Goal: Information Seeking & Learning: Learn about a topic

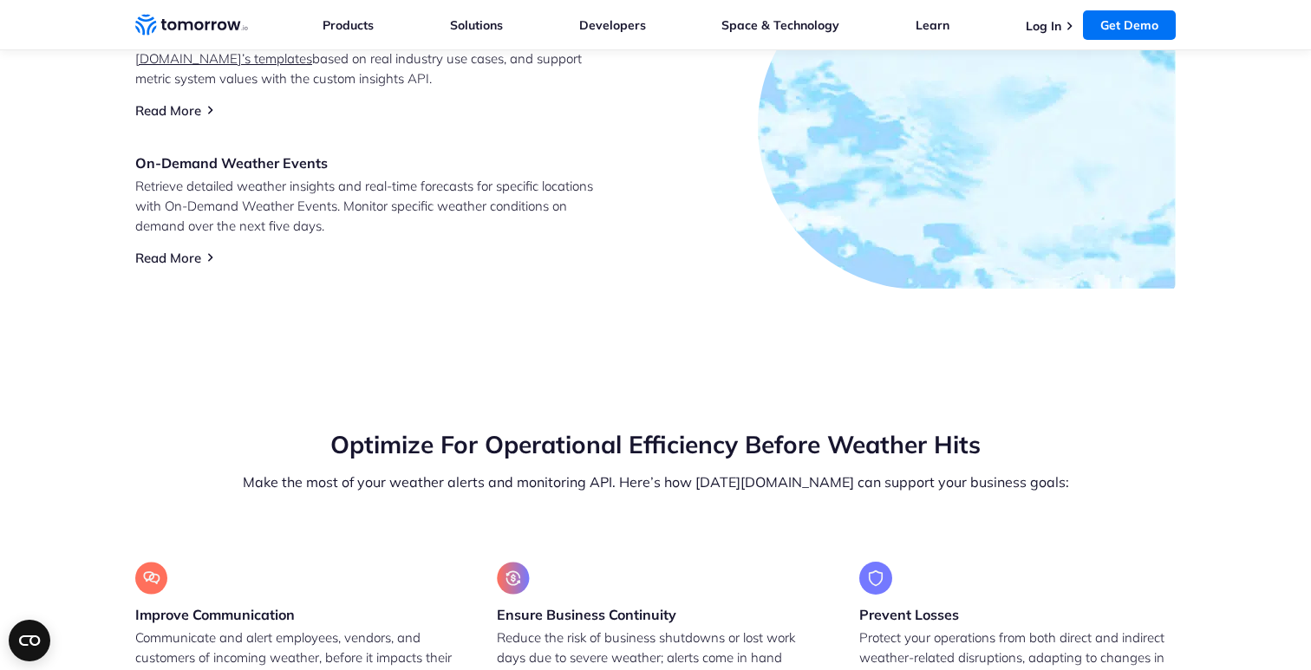
scroll to position [1401, 0]
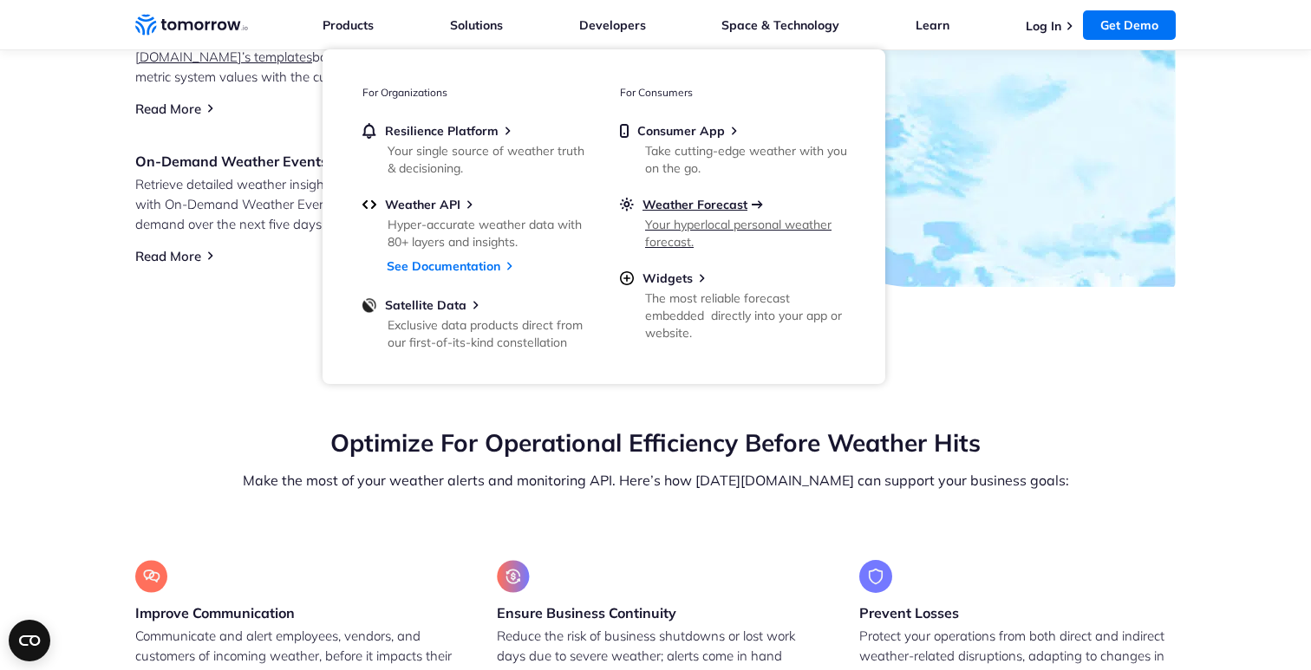
click at [696, 198] on span "Weather Forecast" at bounding box center [695, 205] width 105 height 16
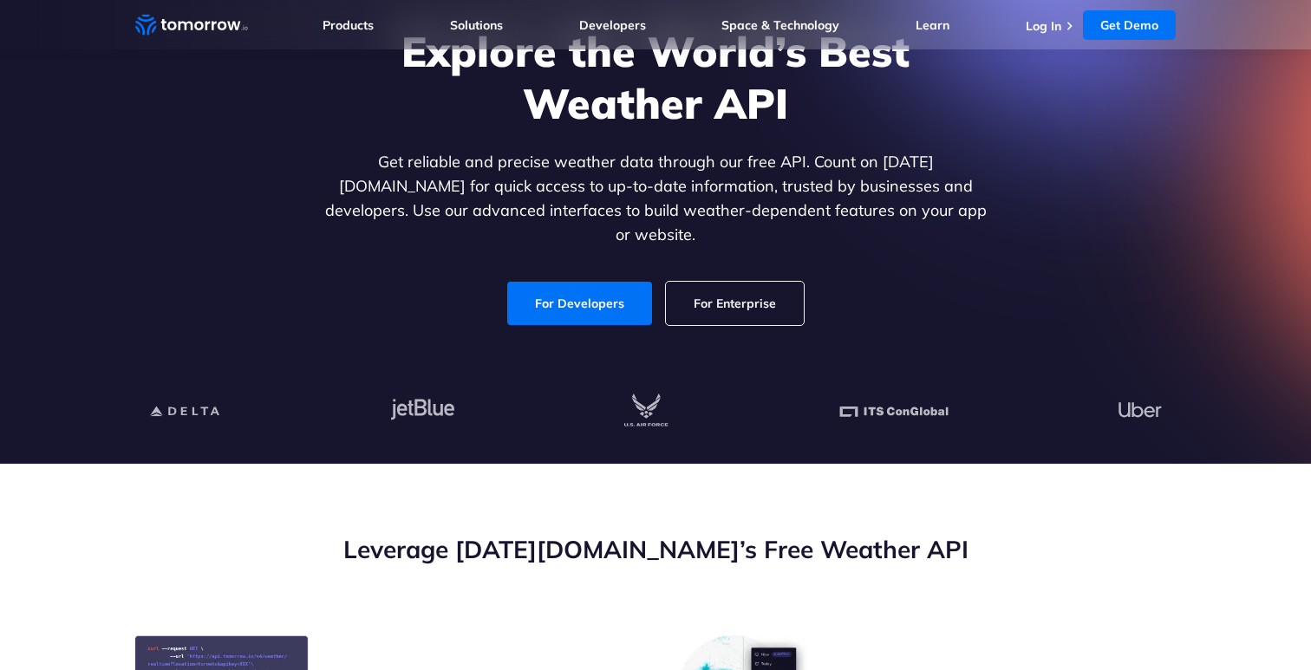
scroll to position [161, 0]
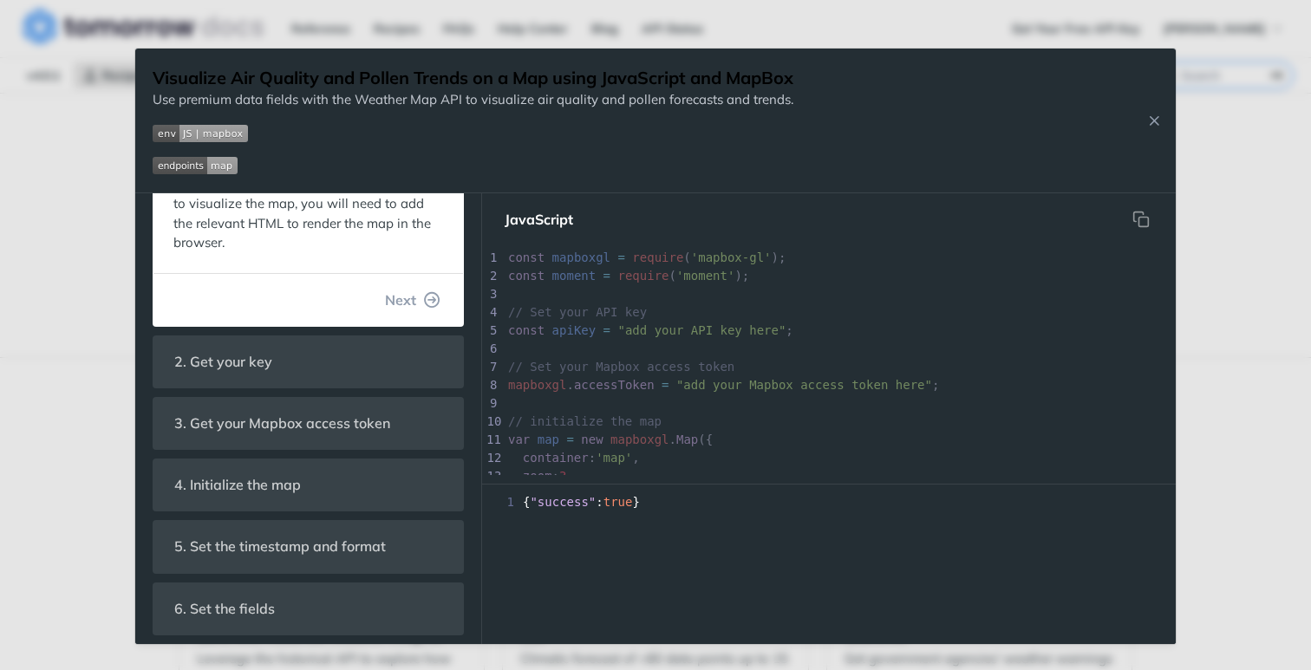
scroll to position [399, 0]
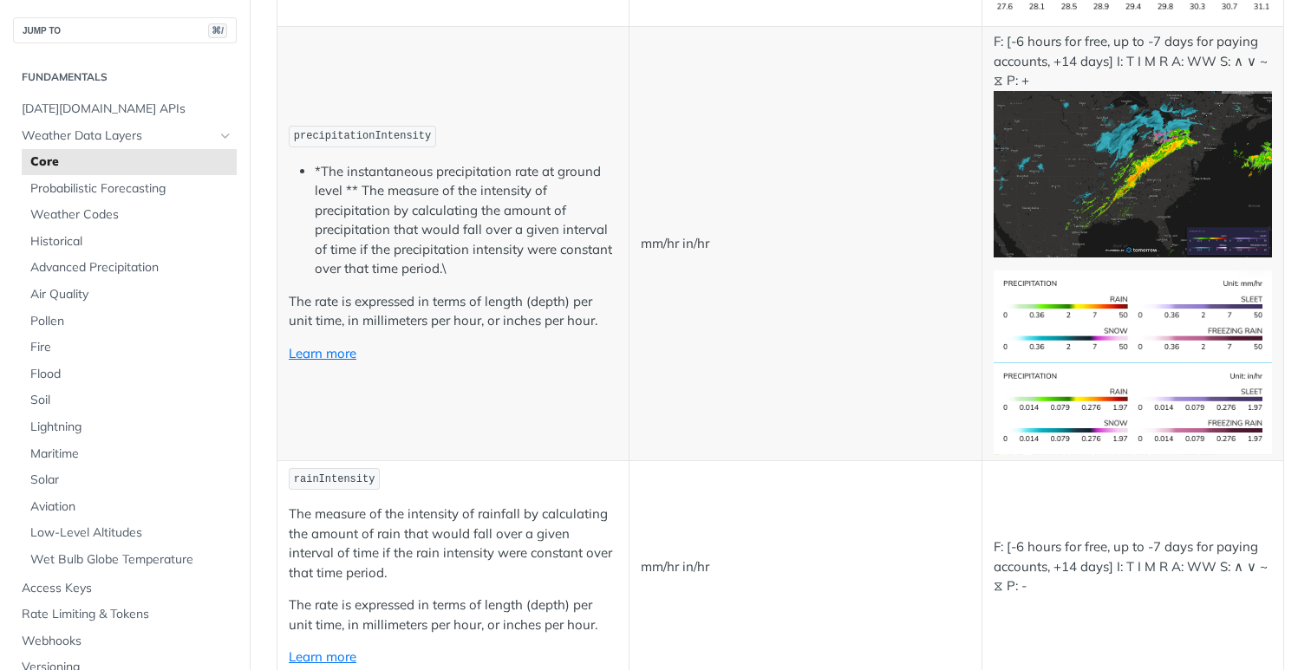
scroll to position [2997, 0]
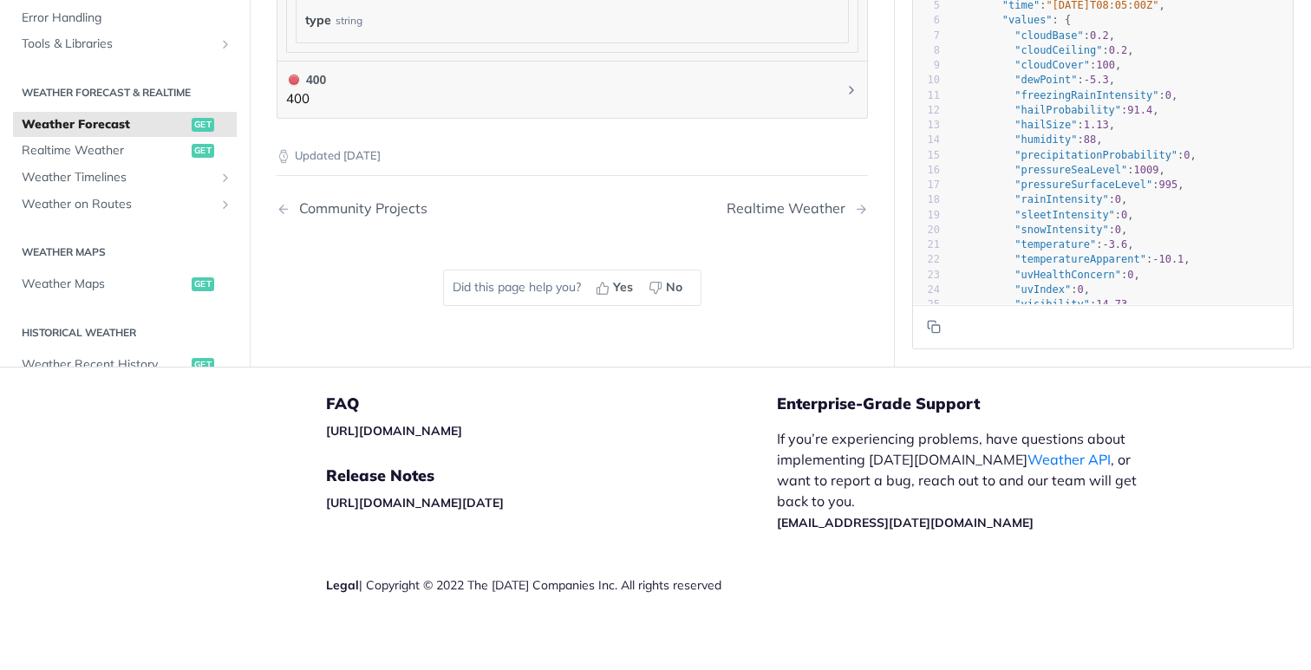
scroll to position [1865, 0]
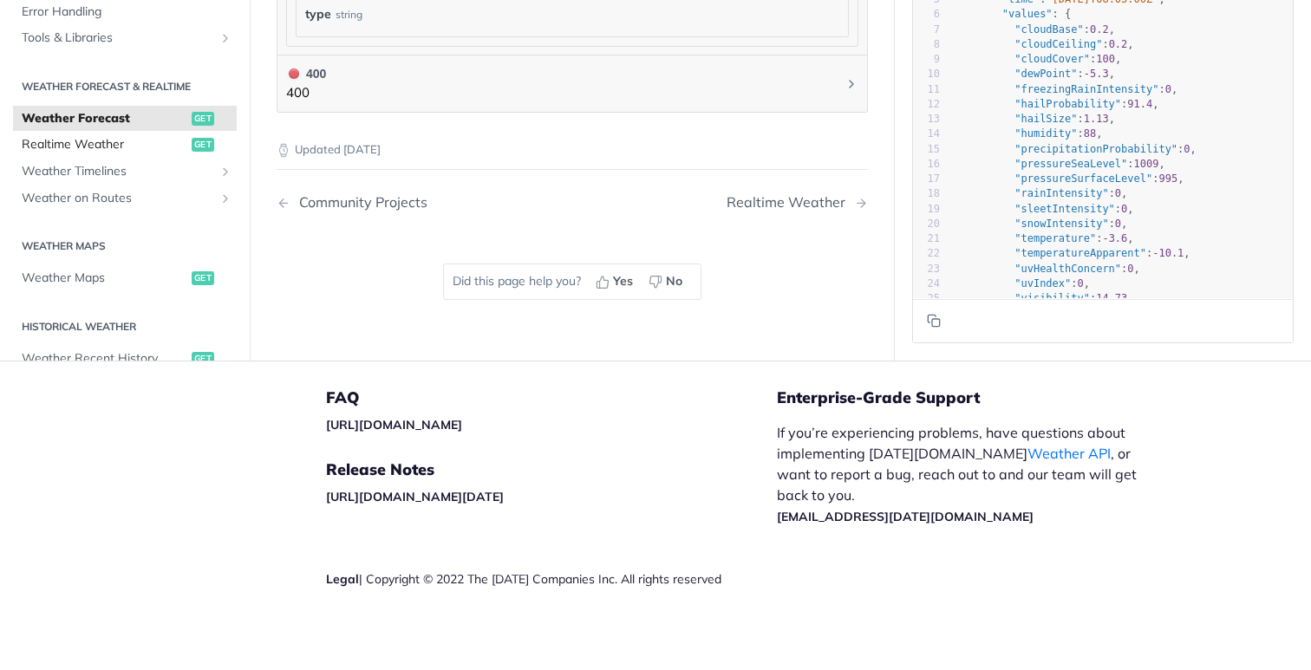
click at [45, 147] on span "Realtime Weather" at bounding box center [105, 144] width 166 height 17
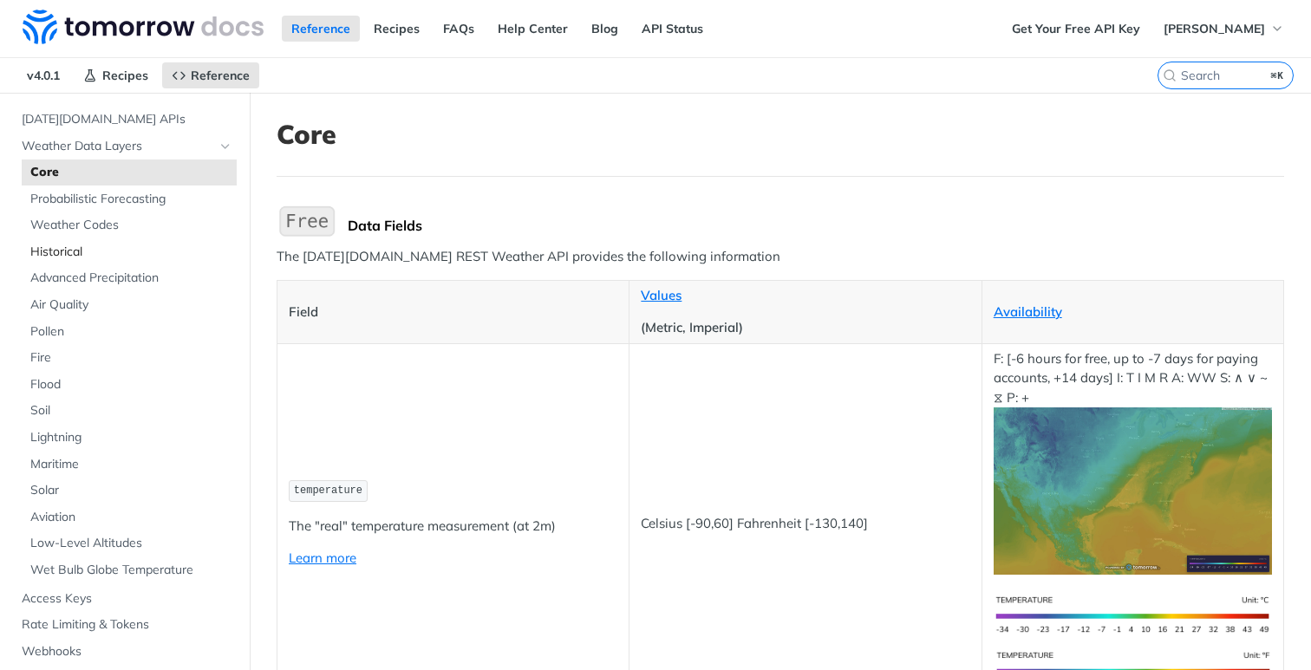
scroll to position [96, 0]
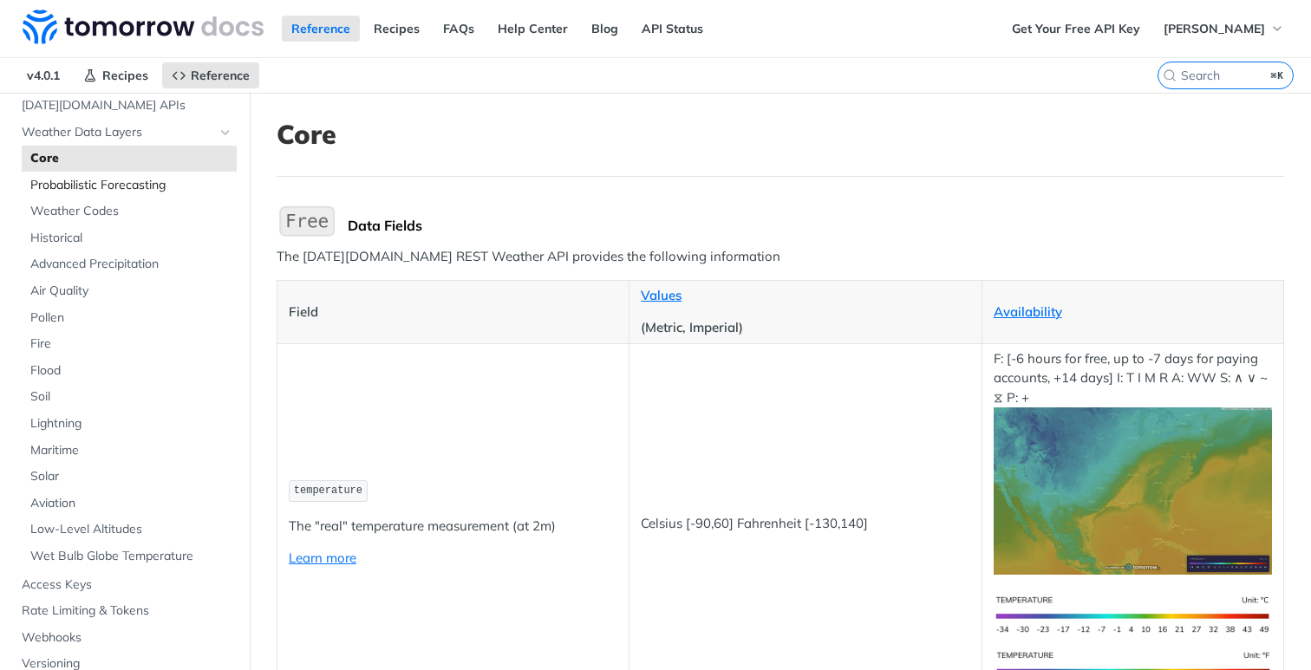
click at [76, 186] on span "Probabilistic Forecasting" at bounding box center [131, 185] width 202 height 17
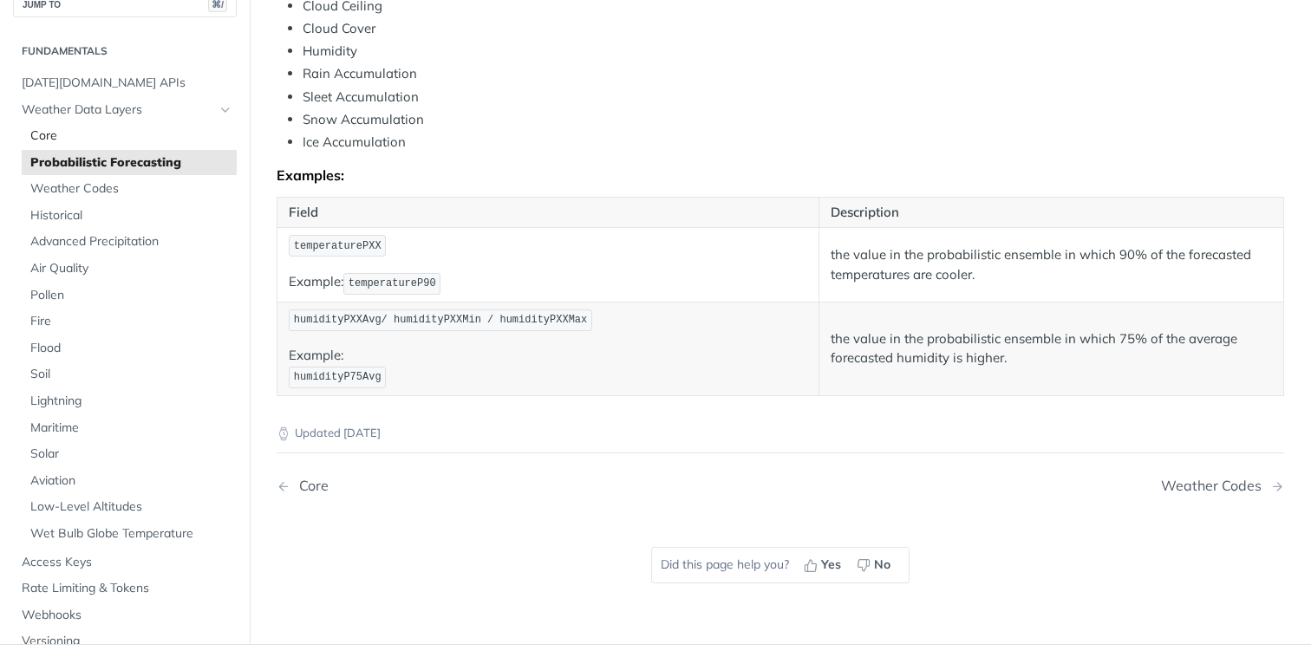
click at [49, 134] on span "Core" at bounding box center [131, 135] width 202 height 17
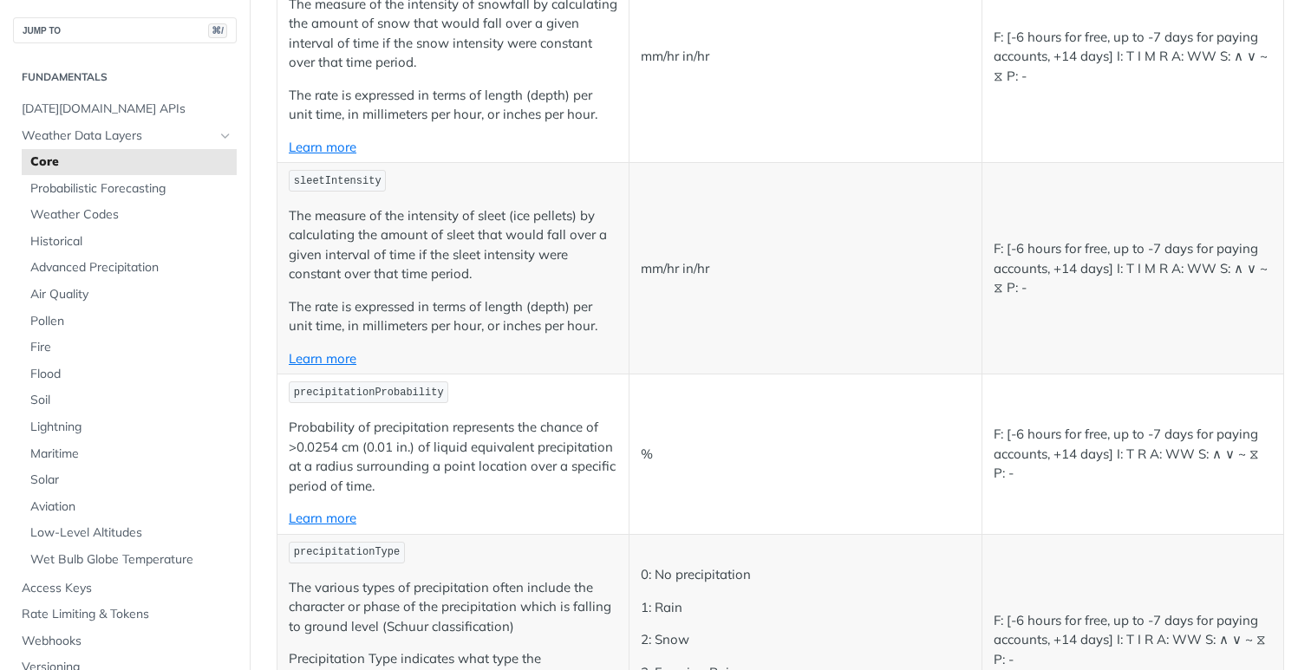
scroll to position [3961, 0]
